Goal: Task Accomplishment & Management: Complete application form

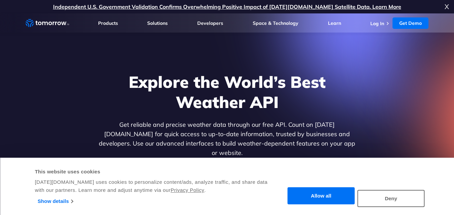
click at [444, 10] on span "X" at bounding box center [446, 6] width 4 height 13
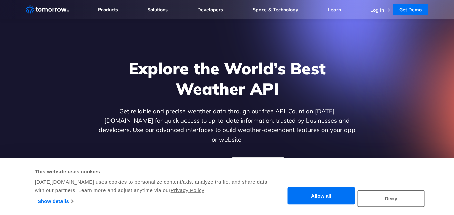
click at [373, 12] on link "Log In" at bounding box center [377, 10] width 14 height 6
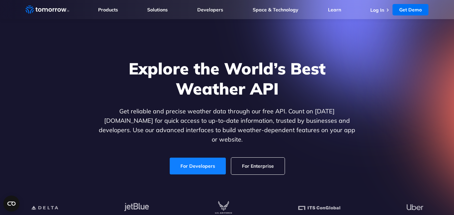
click at [205, 160] on link "For Developers" at bounding box center [198, 166] width 56 height 17
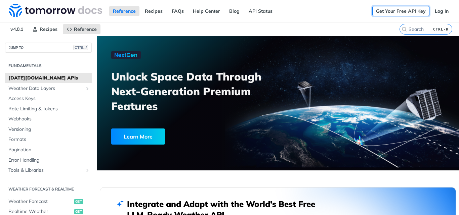
click at [401, 11] on link "Get Your Free API Key" at bounding box center [400, 11] width 57 height 10
click at [439, 9] on link "Log In" at bounding box center [441, 11] width 21 height 10
